Goal: Task Accomplishment & Management: Complete application form

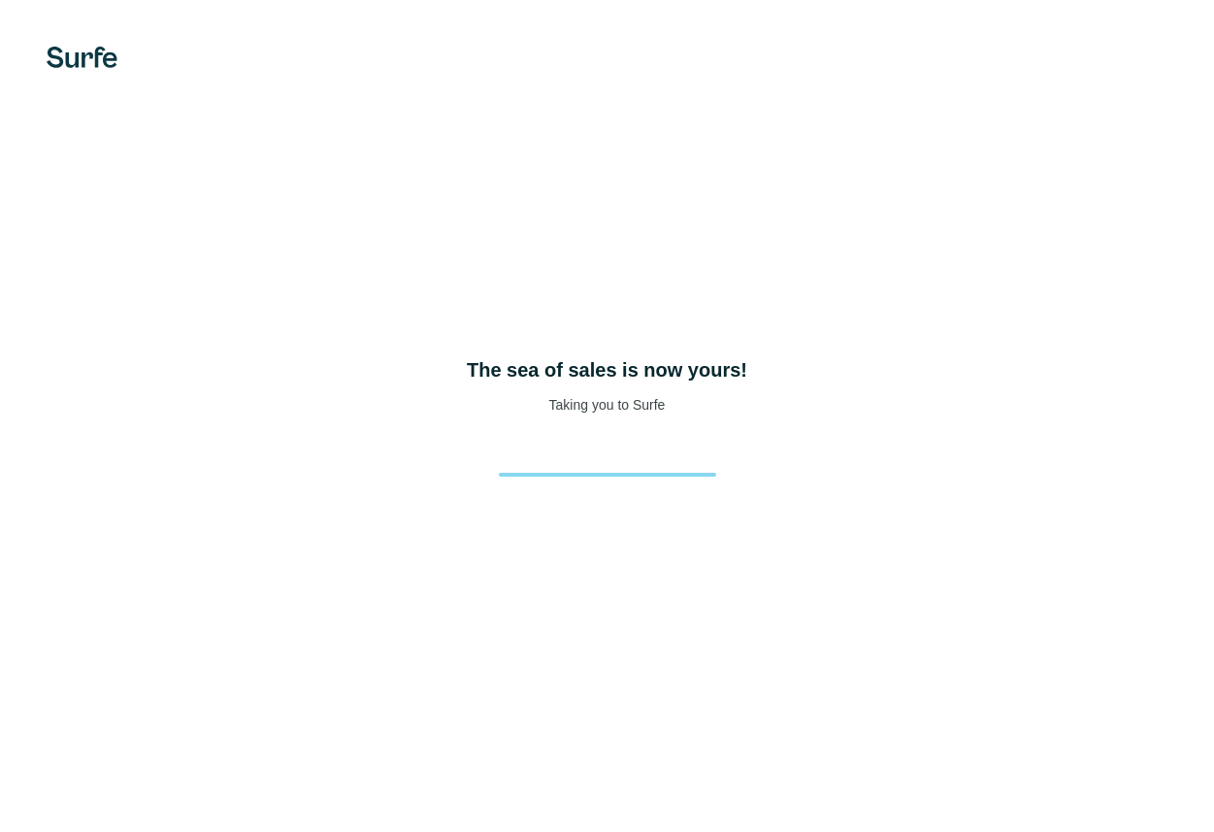
select select "*"
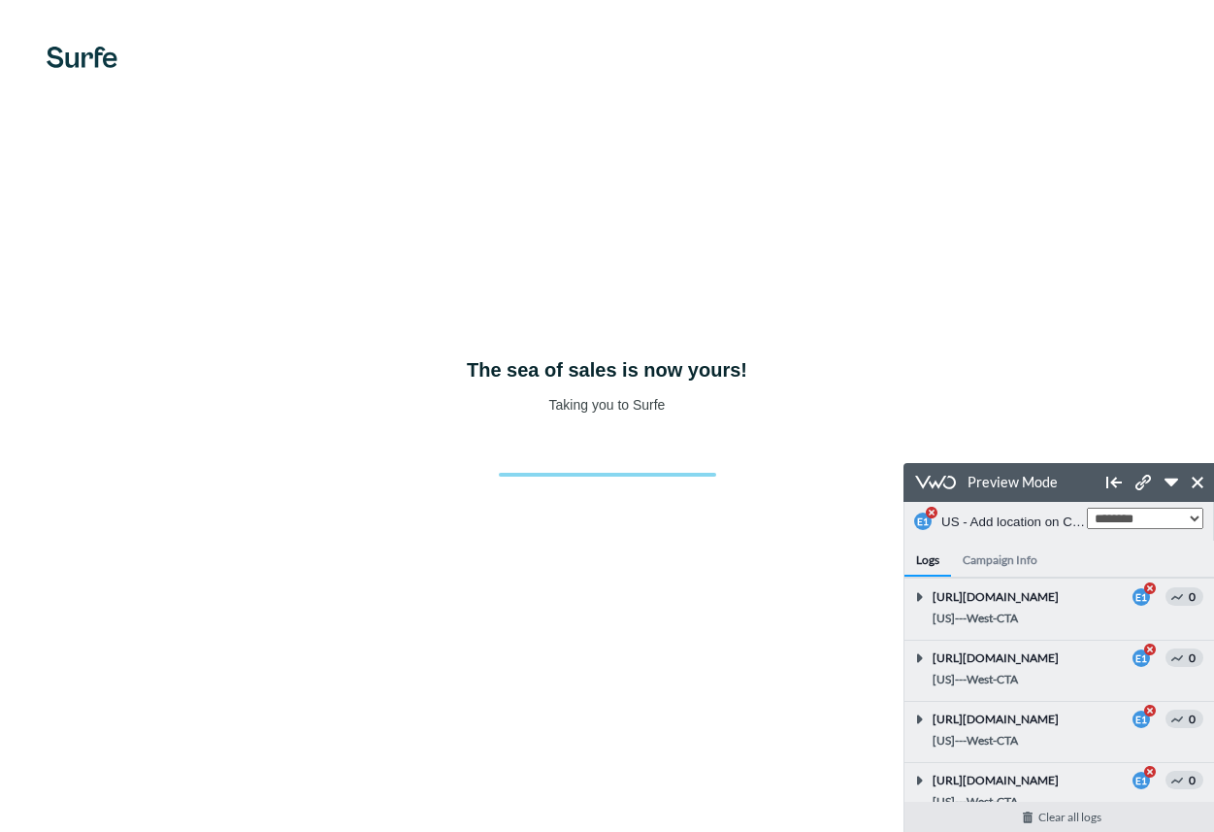
scroll to position [877, 0]
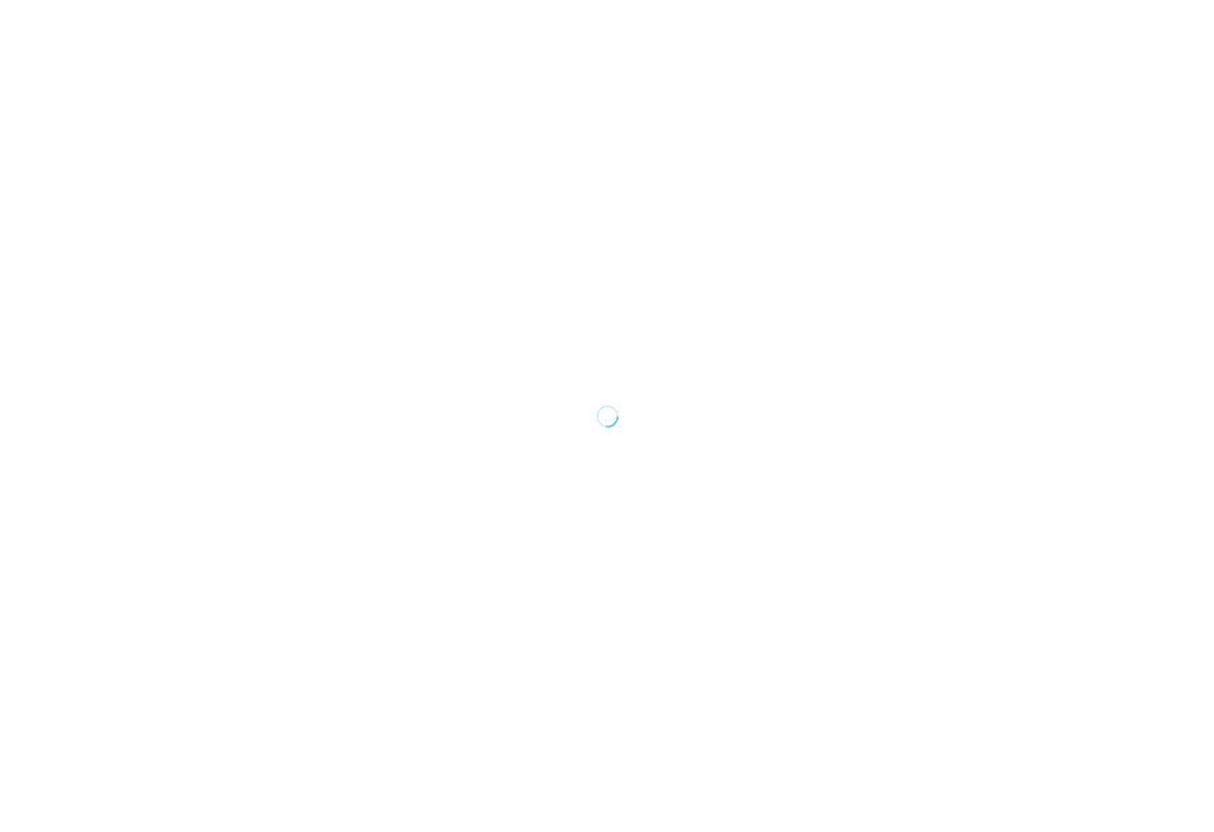
select select "*"
